Goal: Find specific page/section: Find specific page/section

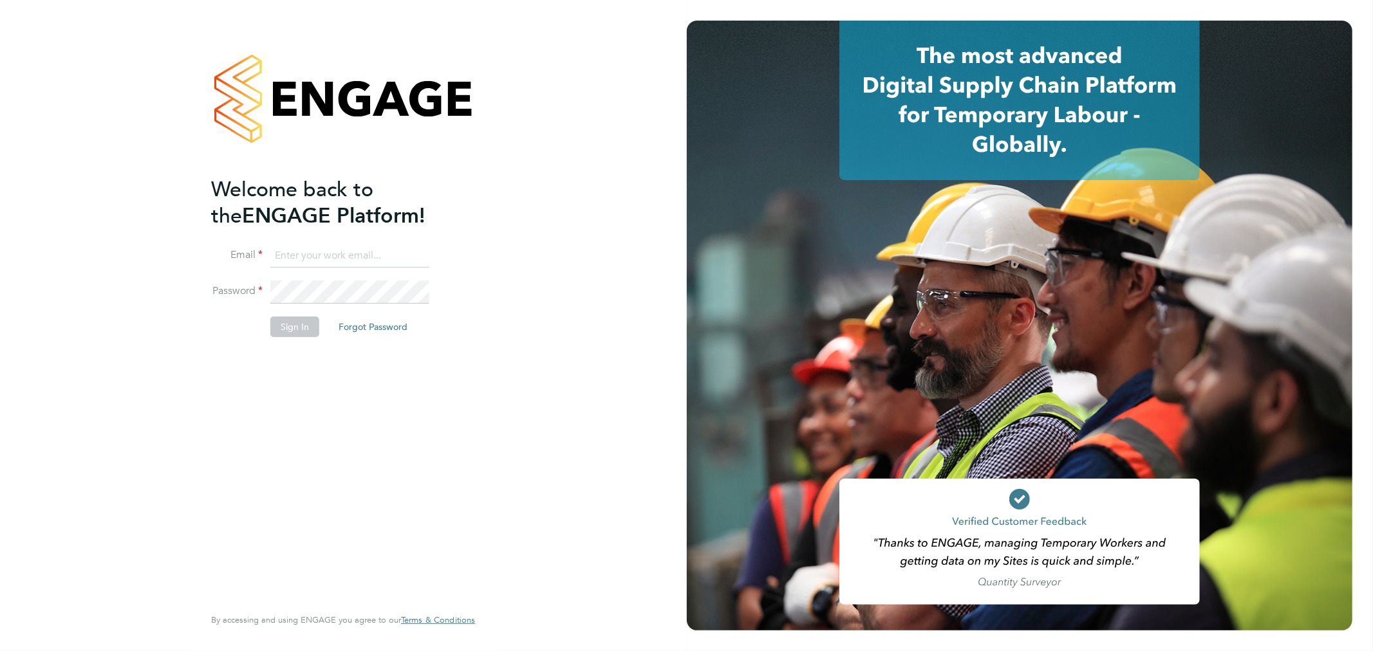
type input "[EMAIL_ADDRESS][DOMAIN_NAME]"
click at [285, 335] on button "Sign In" at bounding box center [294, 327] width 49 height 21
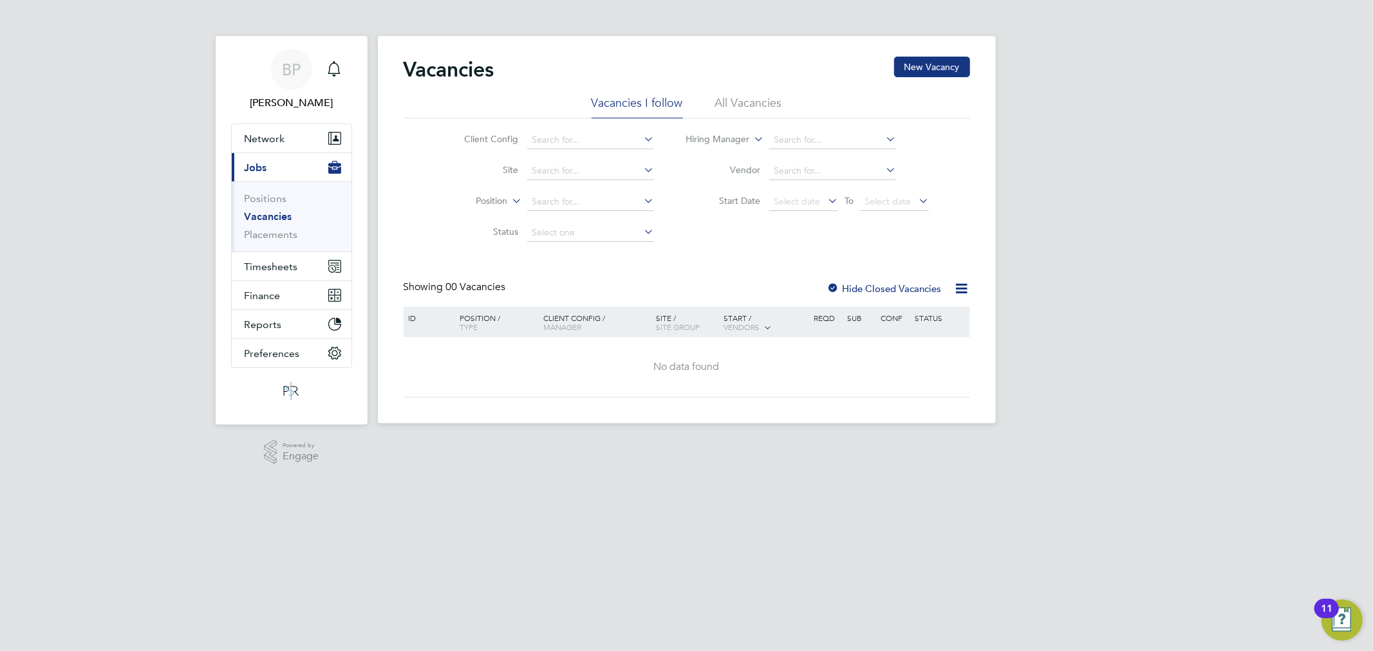
click at [761, 97] on li "All Vacancies" at bounding box center [748, 106] width 67 height 23
